Goal: Navigation & Orientation: Find specific page/section

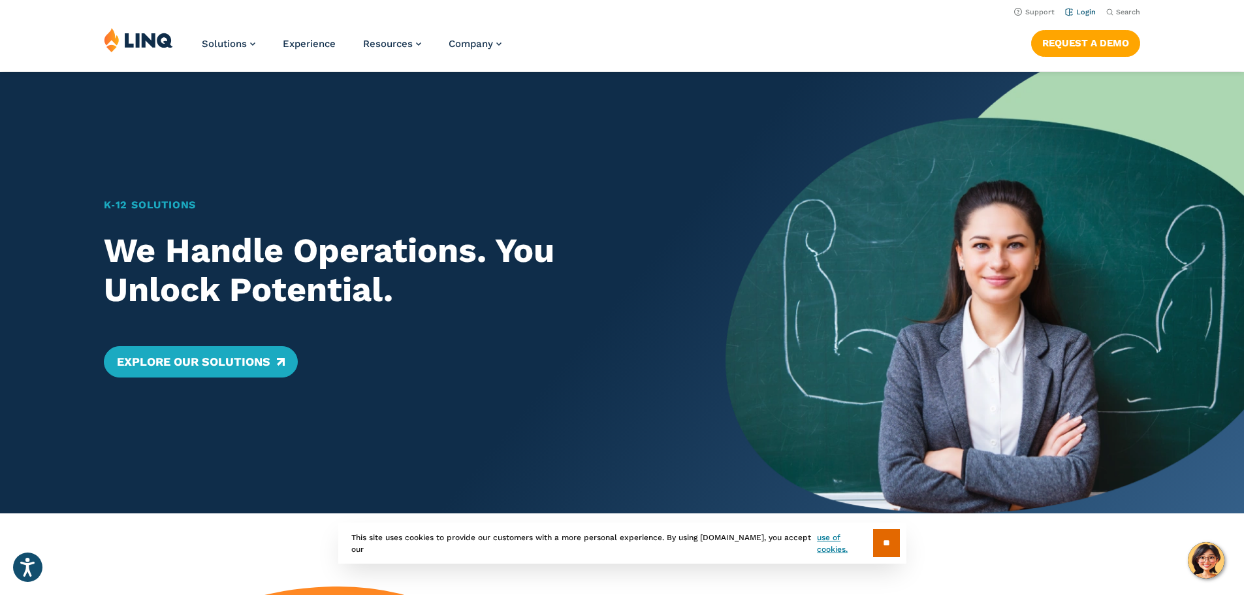
click at [1078, 11] on link "Login" at bounding box center [1080, 12] width 31 height 8
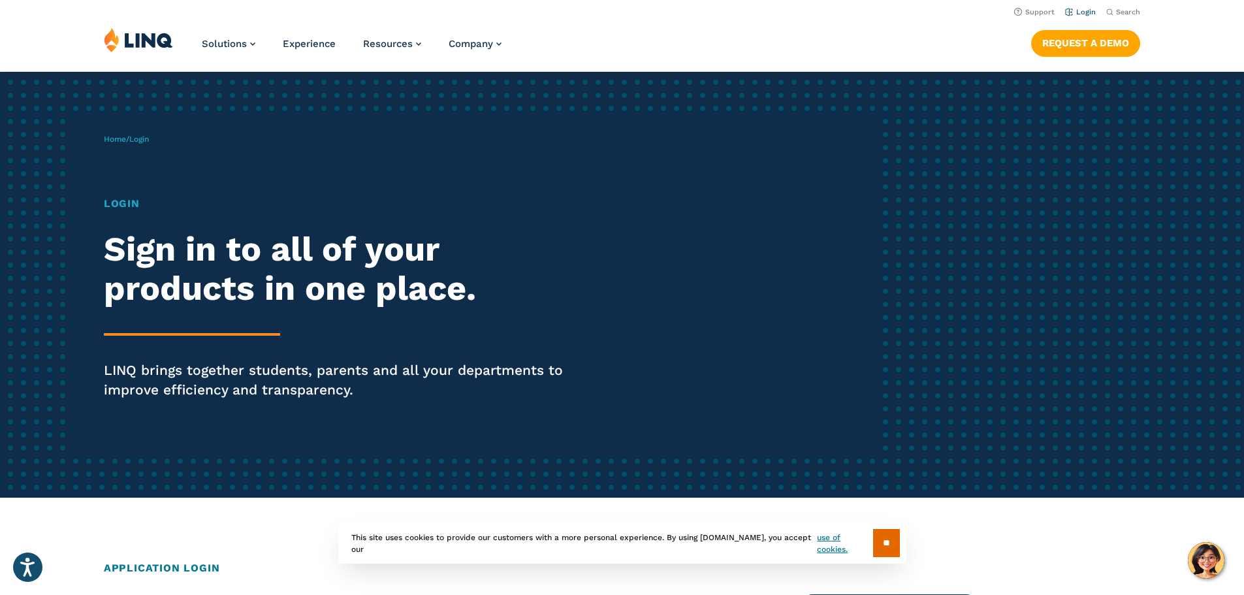
click at [1079, 16] on link "Login" at bounding box center [1080, 12] width 31 height 8
click at [148, 136] on span "Login" at bounding box center [139, 138] width 20 height 9
click at [146, 137] on span "Login" at bounding box center [139, 138] width 20 height 9
click at [163, 254] on h2 "Sign in to all of your products in one place." at bounding box center [343, 269] width 479 height 78
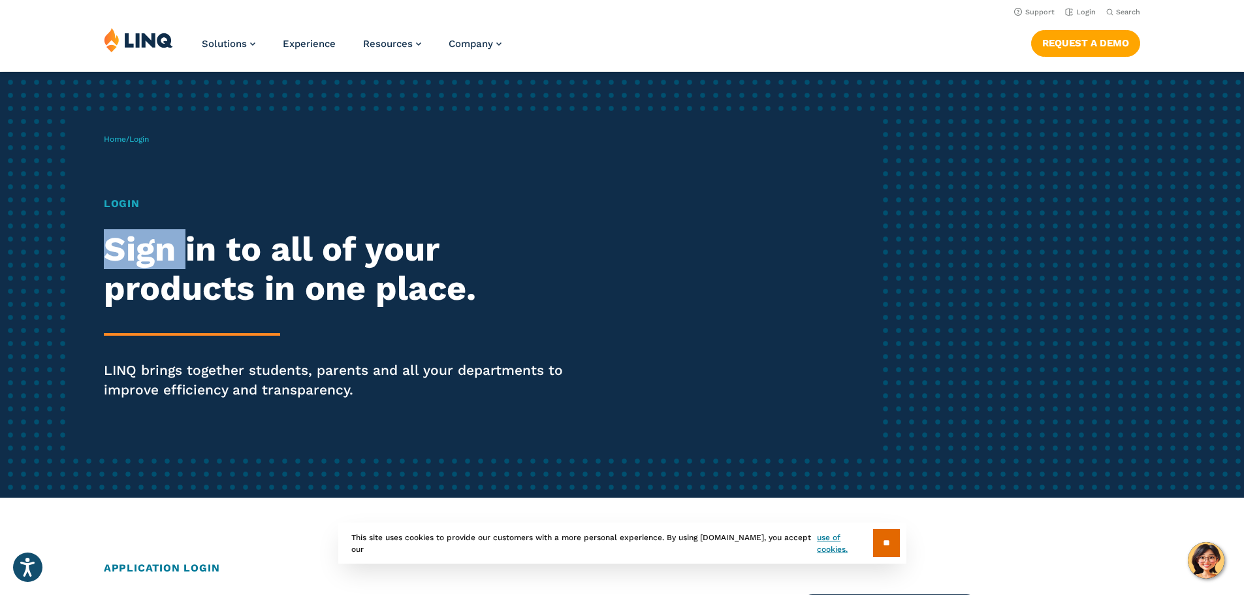
click at [171, 264] on h2 "Sign in to all of your products in one place." at bounding box center [343, 269] width 479 height 78
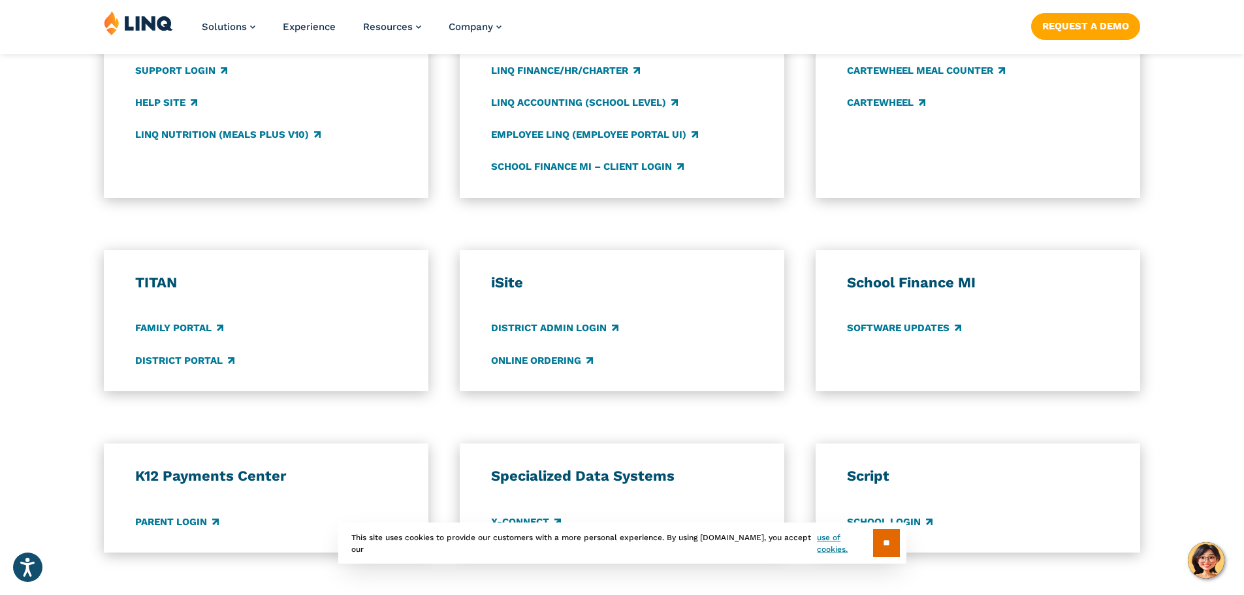
scroll to position [914, 0]
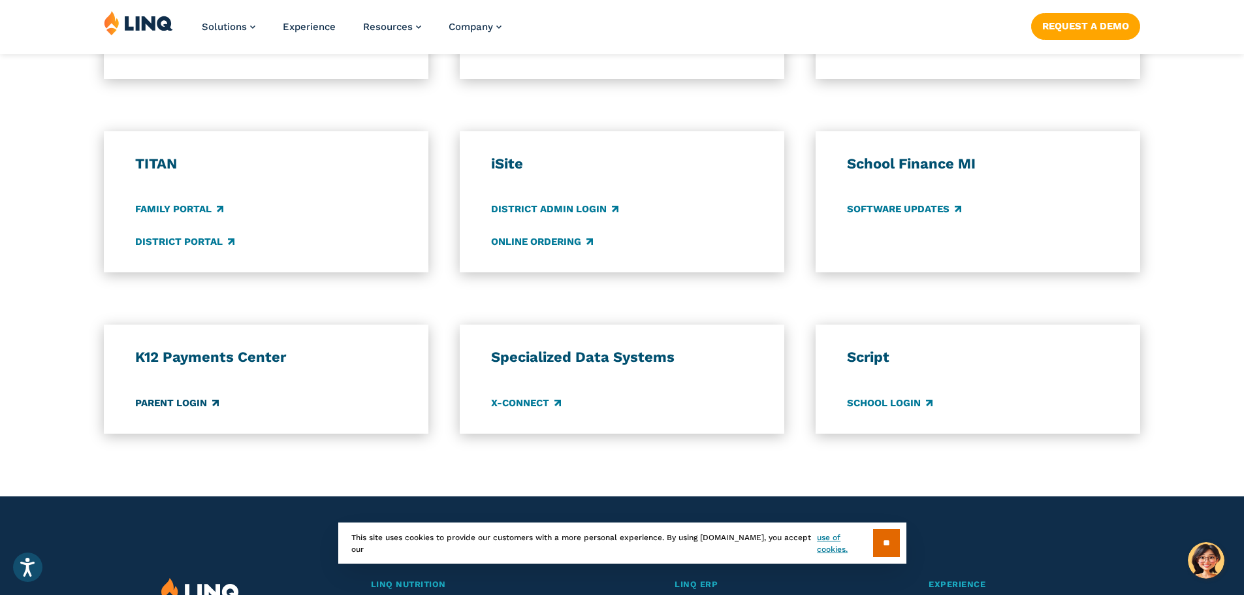
click at [165, 403] on link "Parent Login" at bounding box center [177, 403] width 84 height 14
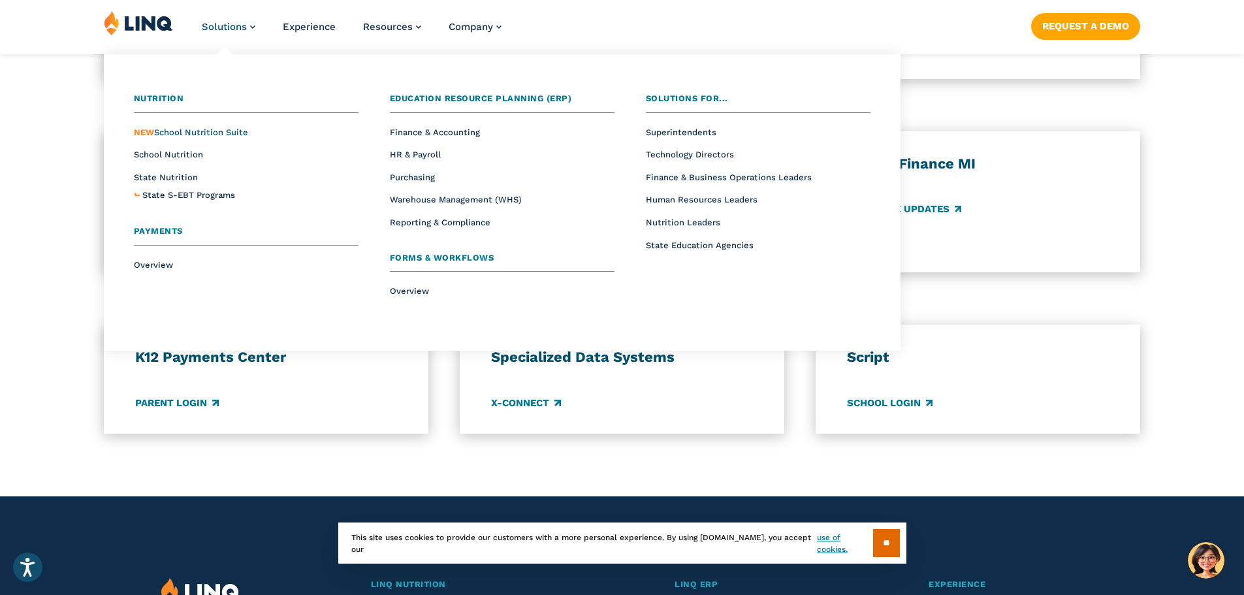
click at [233, 134] on span "NEW School Nutrition Suite" at bounding box center [191, 132] width 114 height 10
